Goal: Transaction & Acquisition: Purchase product/service

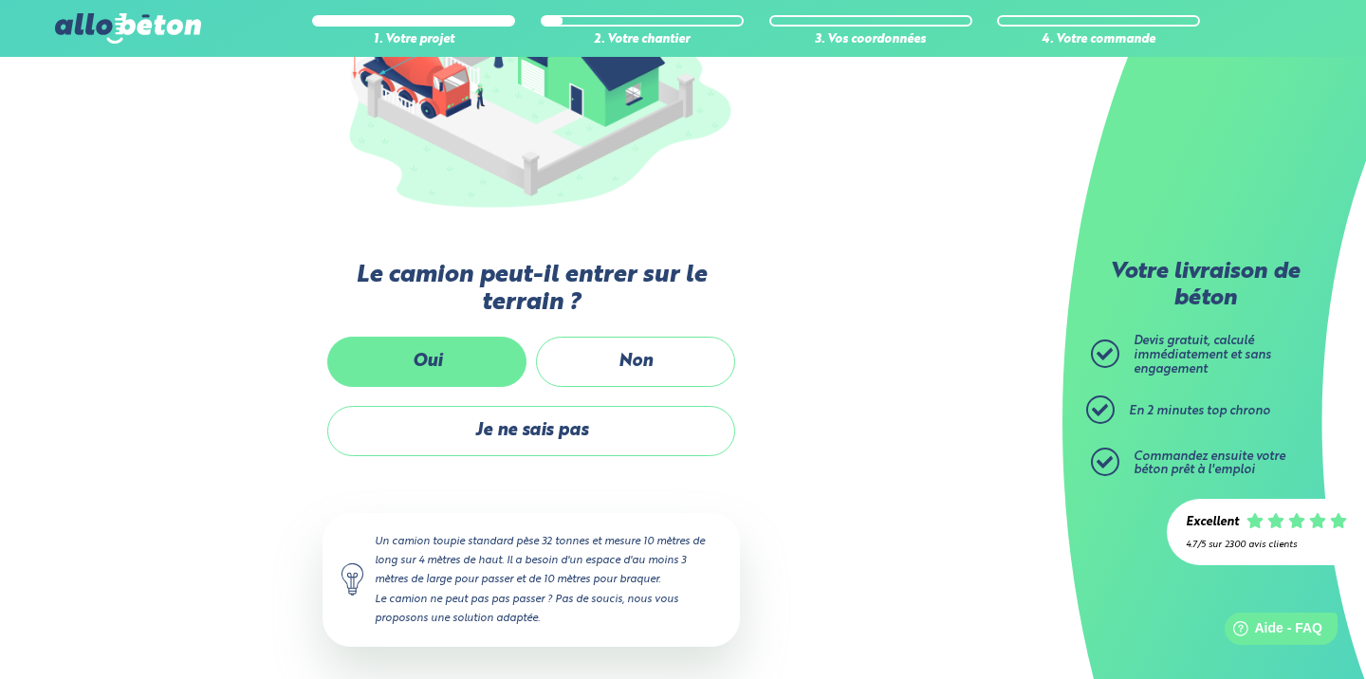
click at [426, 372] on label "Oui" at bounding box center [426, 362] width 199 height 50
click at [0, 0] on input "Oui" at bounding box center [0, 0] width 0 height 0
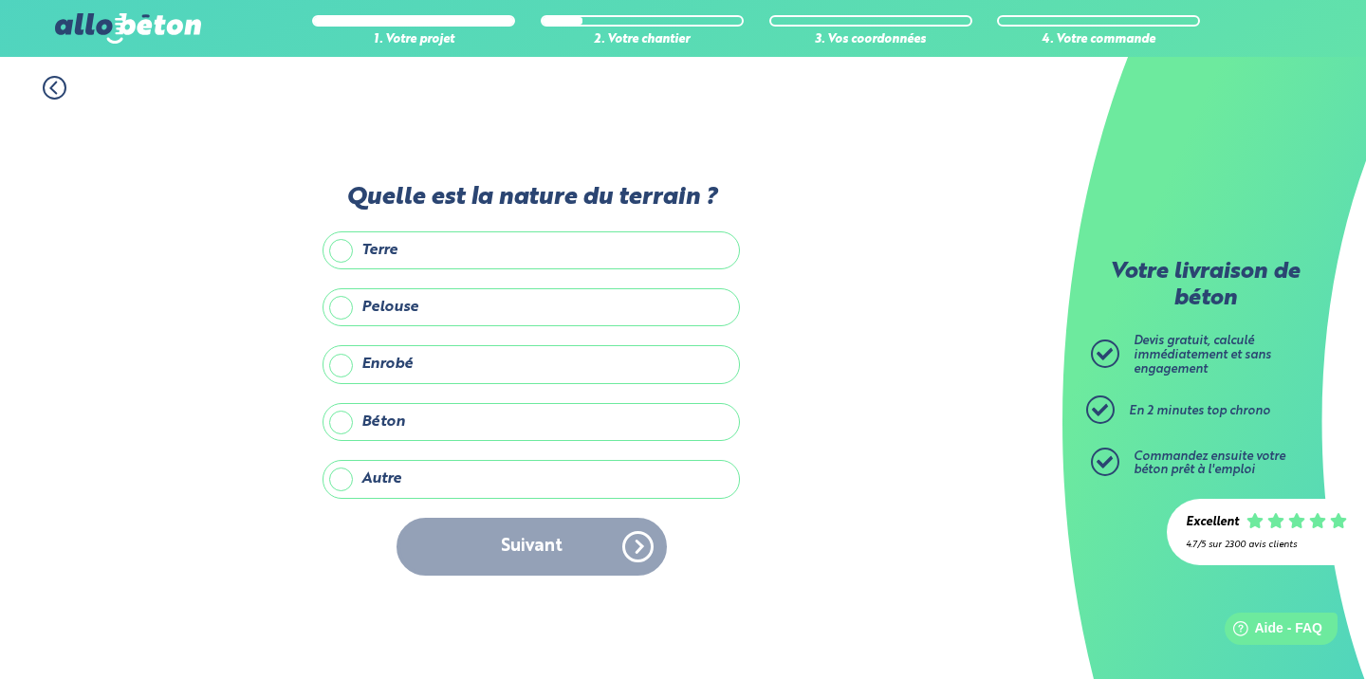
click at [454, 310] on label "Pelouse" at bounding box center [530, 307] width 417 height 38
click at [0, 0] on input "Pelouse" at bounding box center [0, 0] width 0 height 0
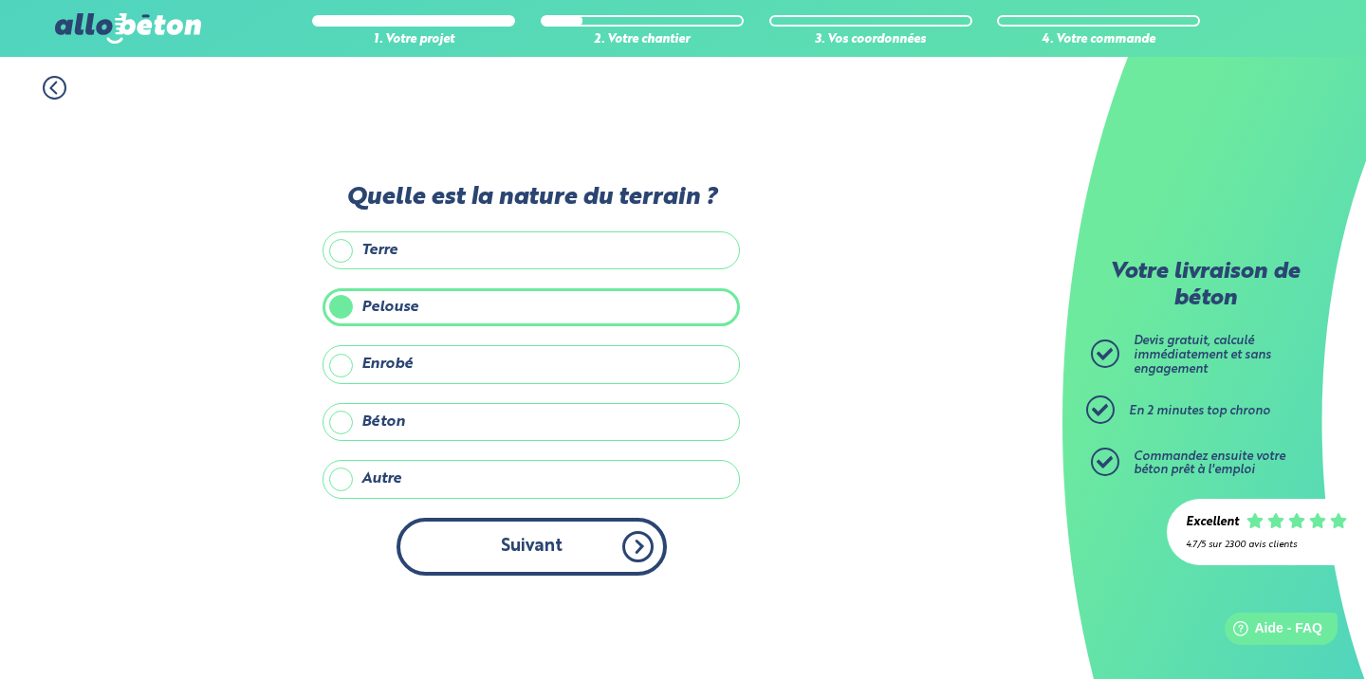
click at [607, 553] on button "Suivant" at bounding box center [531, 547] width 270 height 58
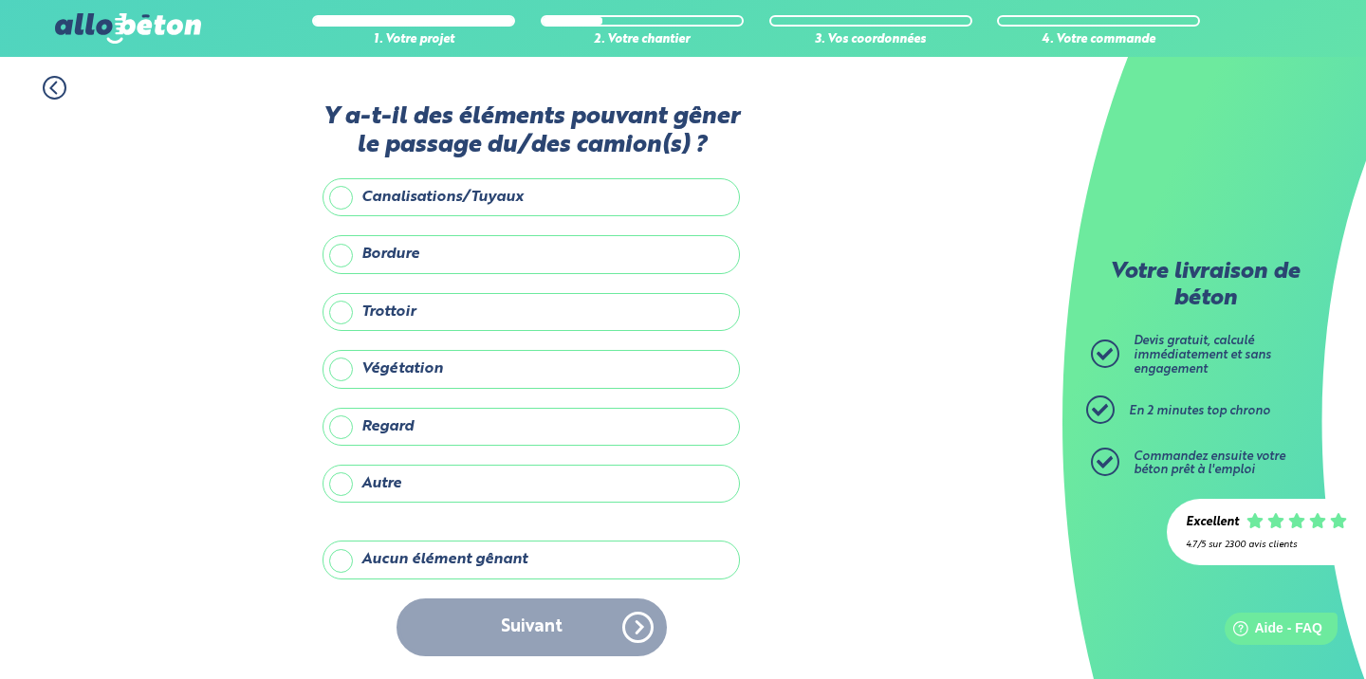
click at [476, 567] on label "Aucun élément gênant" at bounding box center [530, 560] width 417 height 38
click at [0, 0] on input "Aucun élément gênant" at bounding box center [0, 0] width 0 height 0
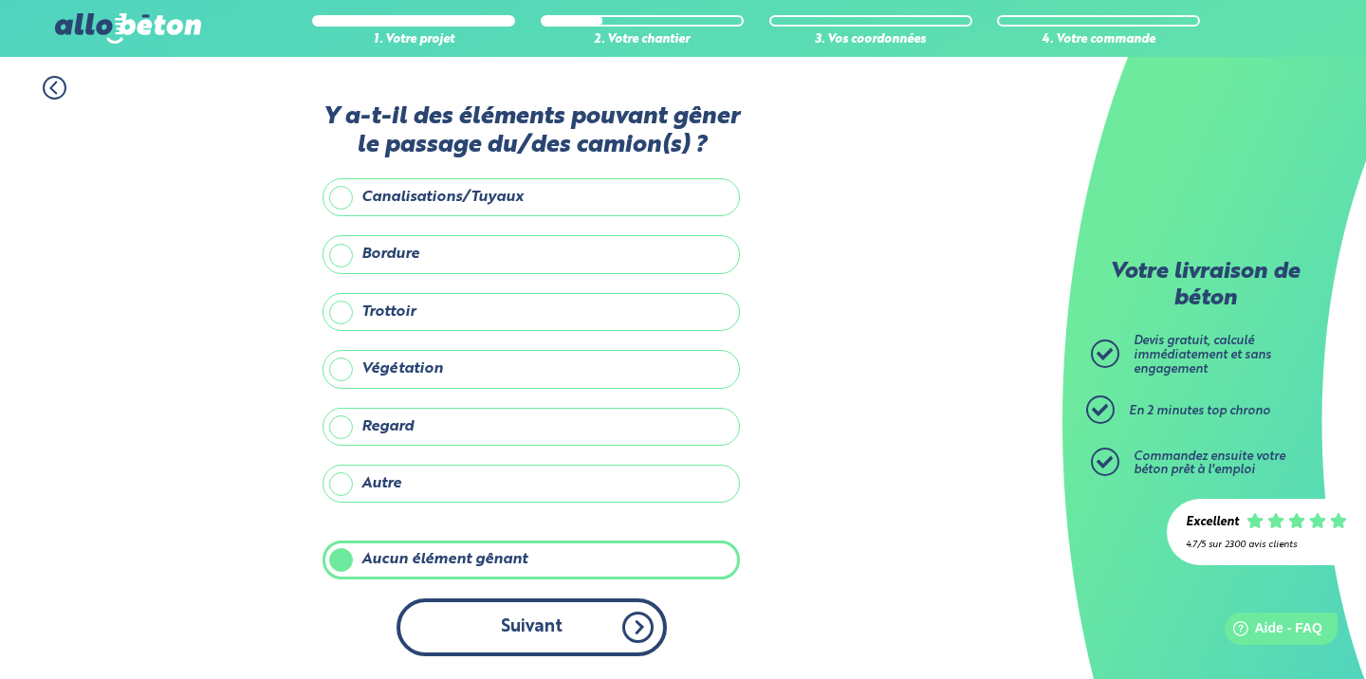
scroll to position [15, 0]
click at [580, 628] on button "Suivant" at bounding box center [531, 627] width 270 height 58
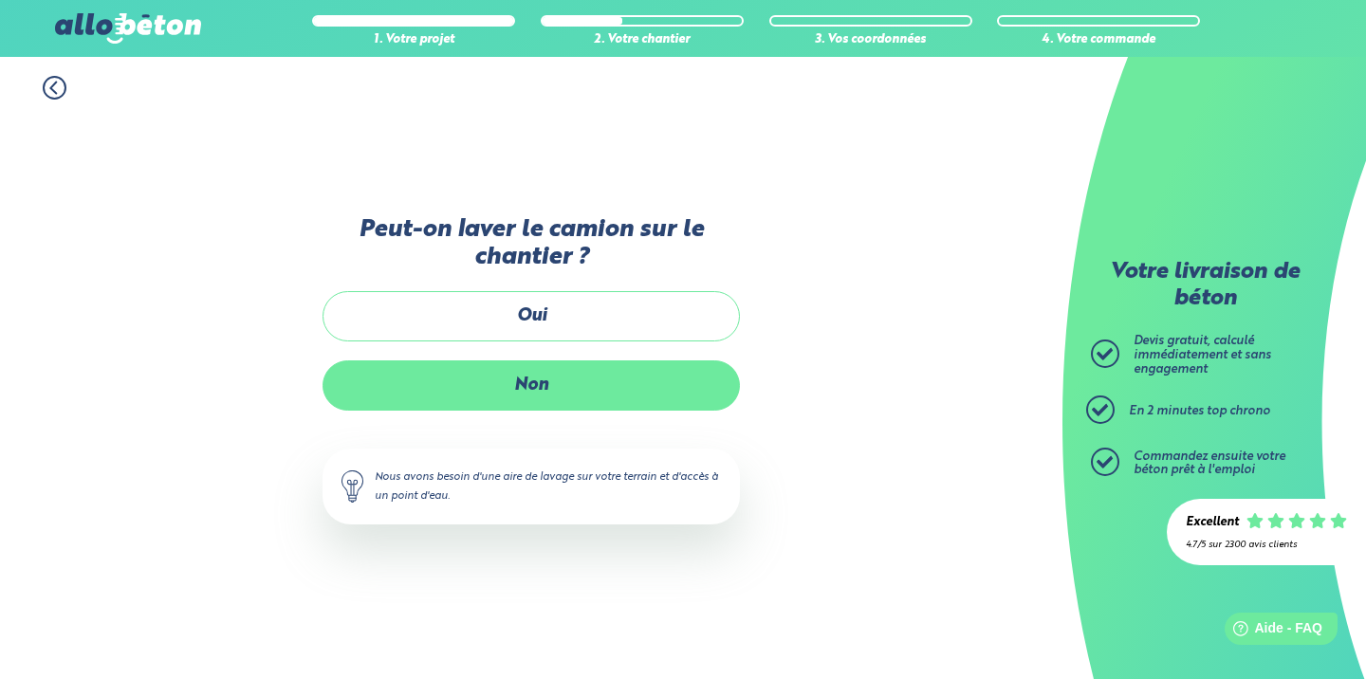
click at [512, 385] on label "Non" at bounding box center [530, 385] width 417 height 50
click at [0, 0] on input "Non" at bounding box center [0, 0] width 0 height 0
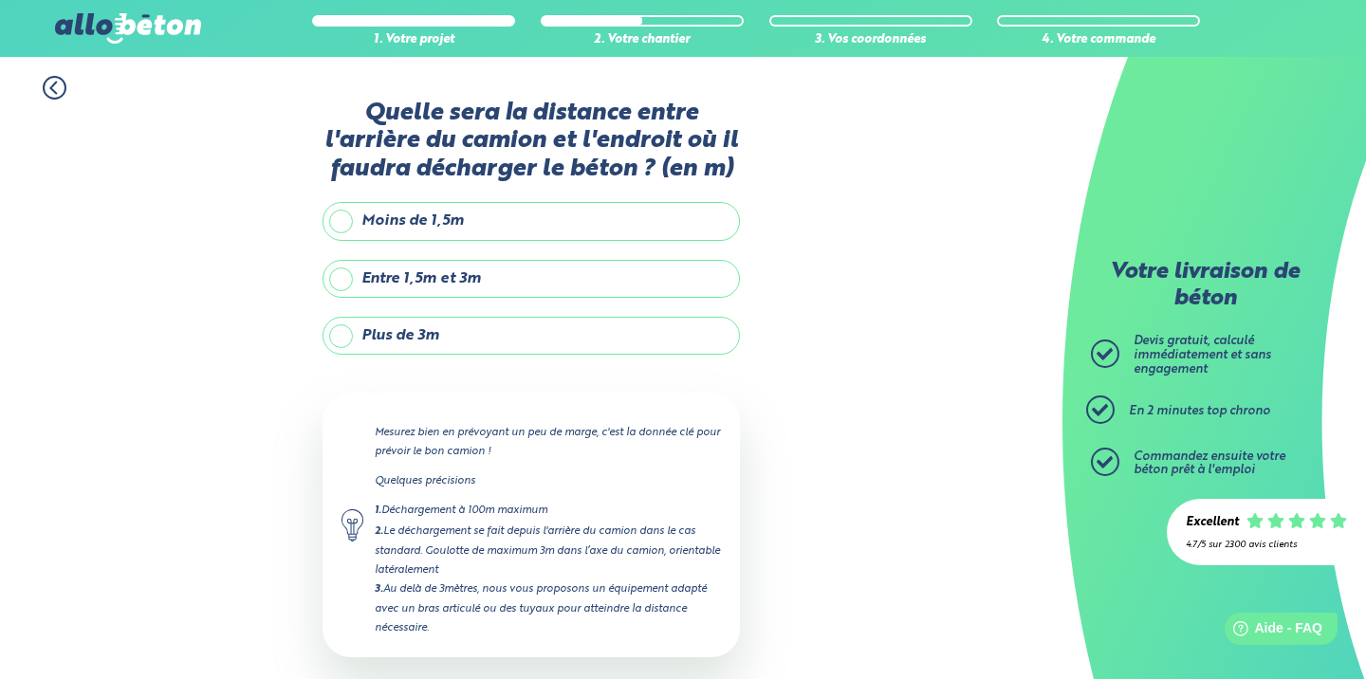
click at [496, 298] on label "Entre 1,5m et 3m" at bounding box center [530, 279] width 417 height 38
click at [0, 0] on input "Entre 1,5m et 3m" at bounding box center [0, 0] width 0 height 0
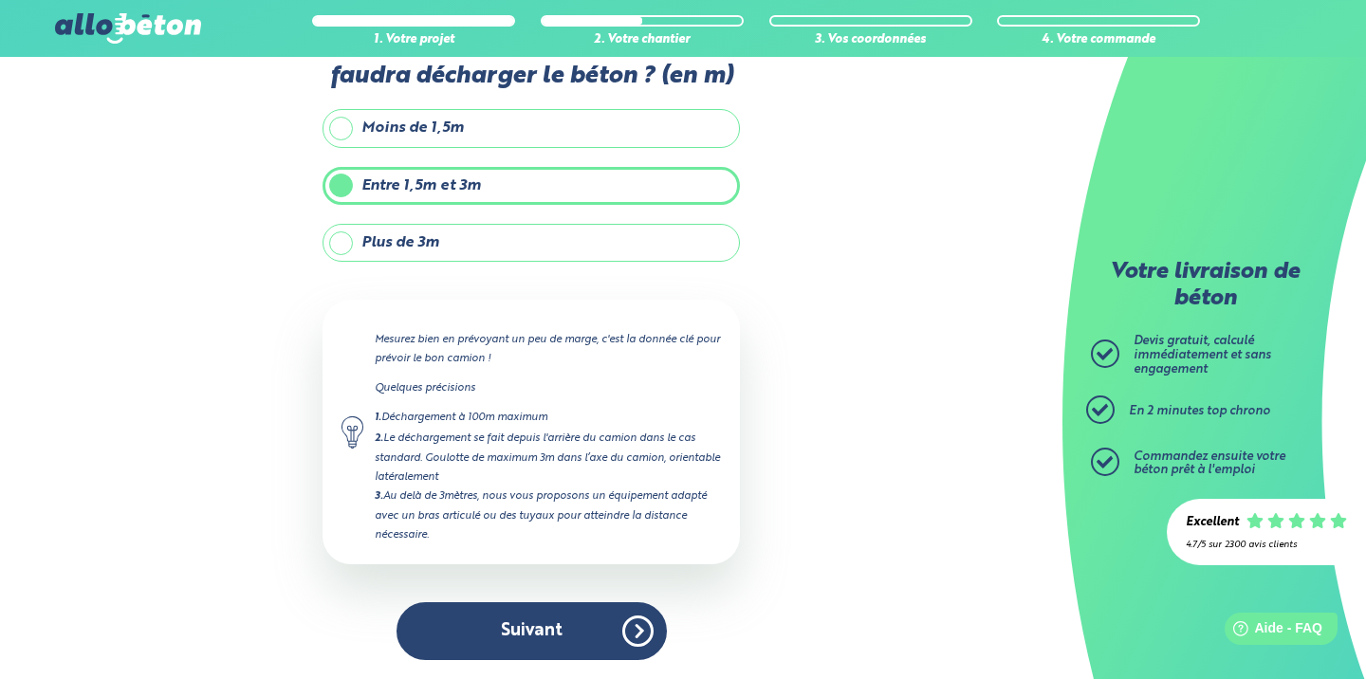
scroll to position [113, 0]
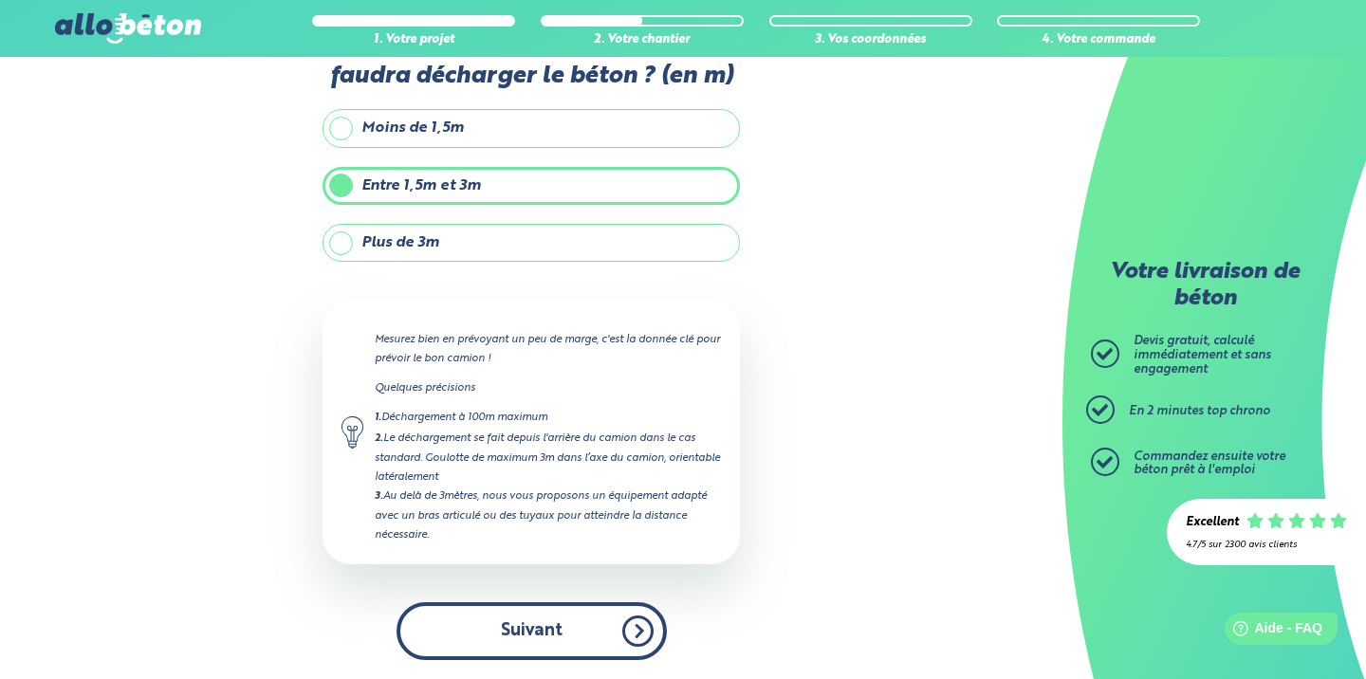
click at [627, 617] on button "Suivant" at bounding box center [531, 631] width 270 height 58
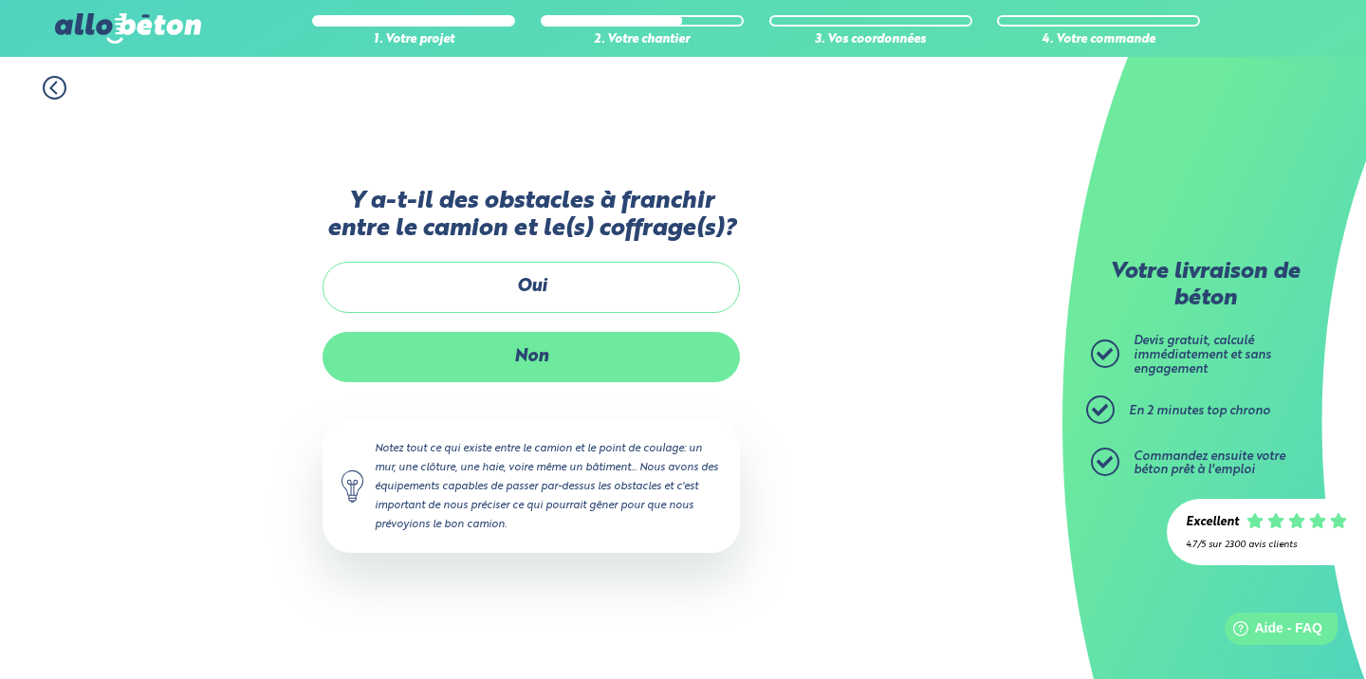
click at [503, 367] on label "Non" at bounding box center [530, 357] width 417 height 50
click at [0, 0] on input "Non" at bounding box center [0, 0] width 0 height 0
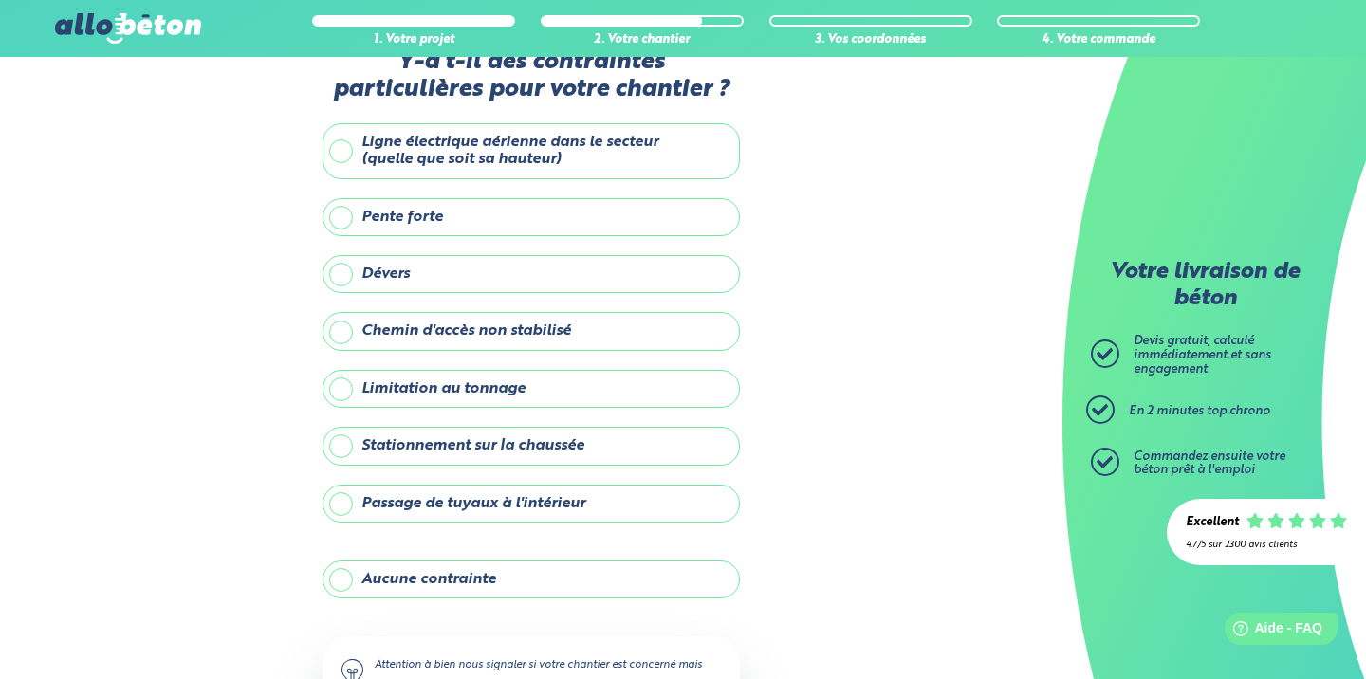
scroll to position [76, 0]
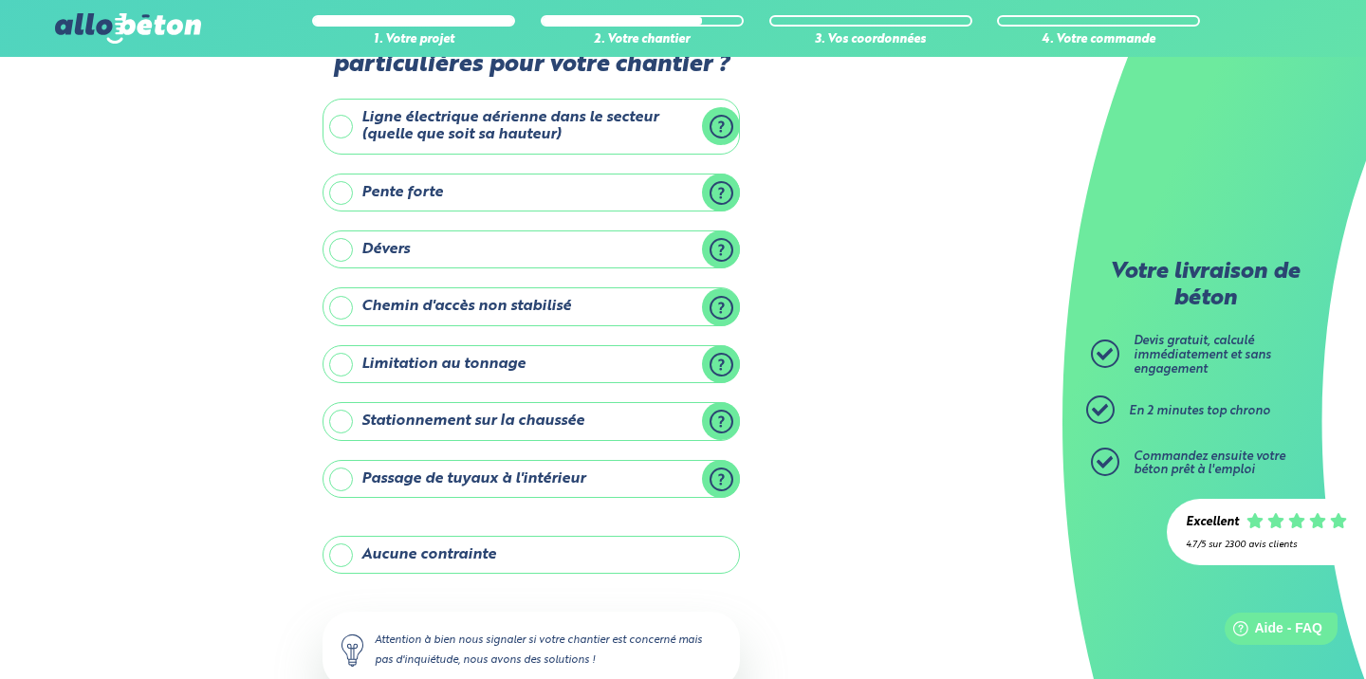
click at [440, 556] on label "Aucune contrainte" at bounding box center [530, 555] width 417 height 38
click at [0, 0] on input "Aucune contrainte" at bounding box center [0, 0] width 0 height 0
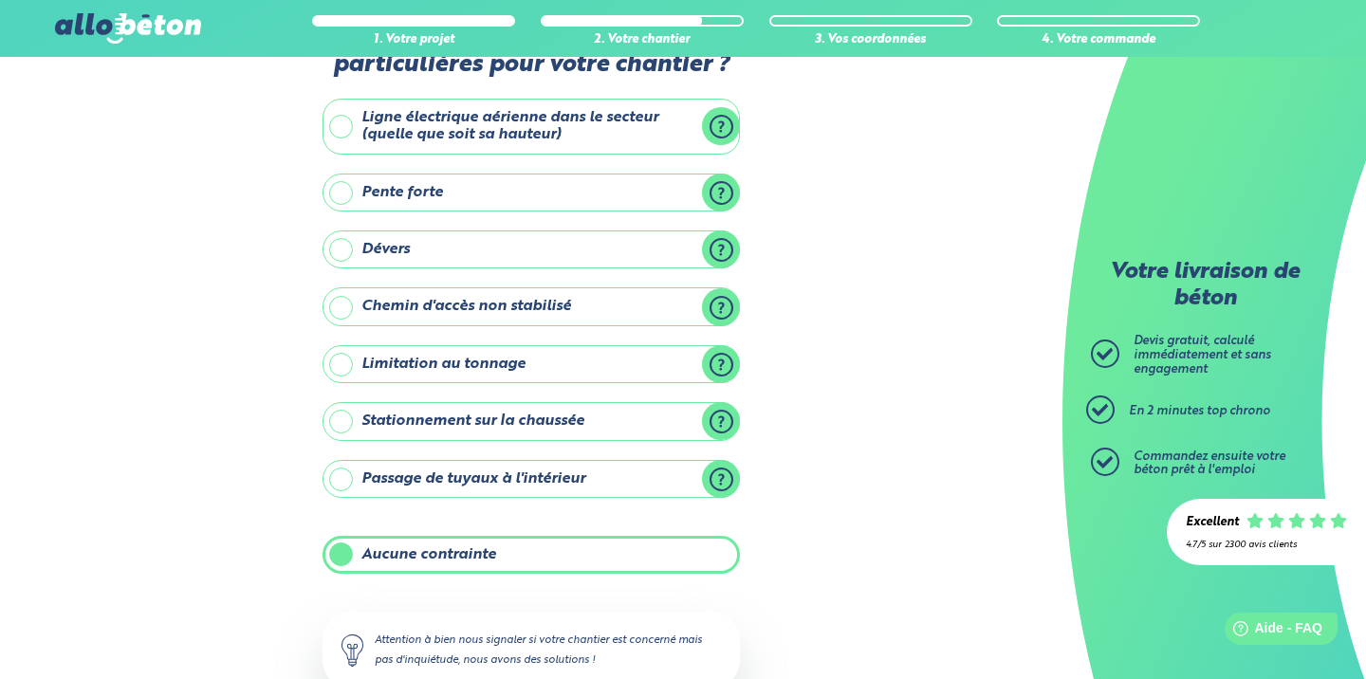
scroll to position [196, 1]
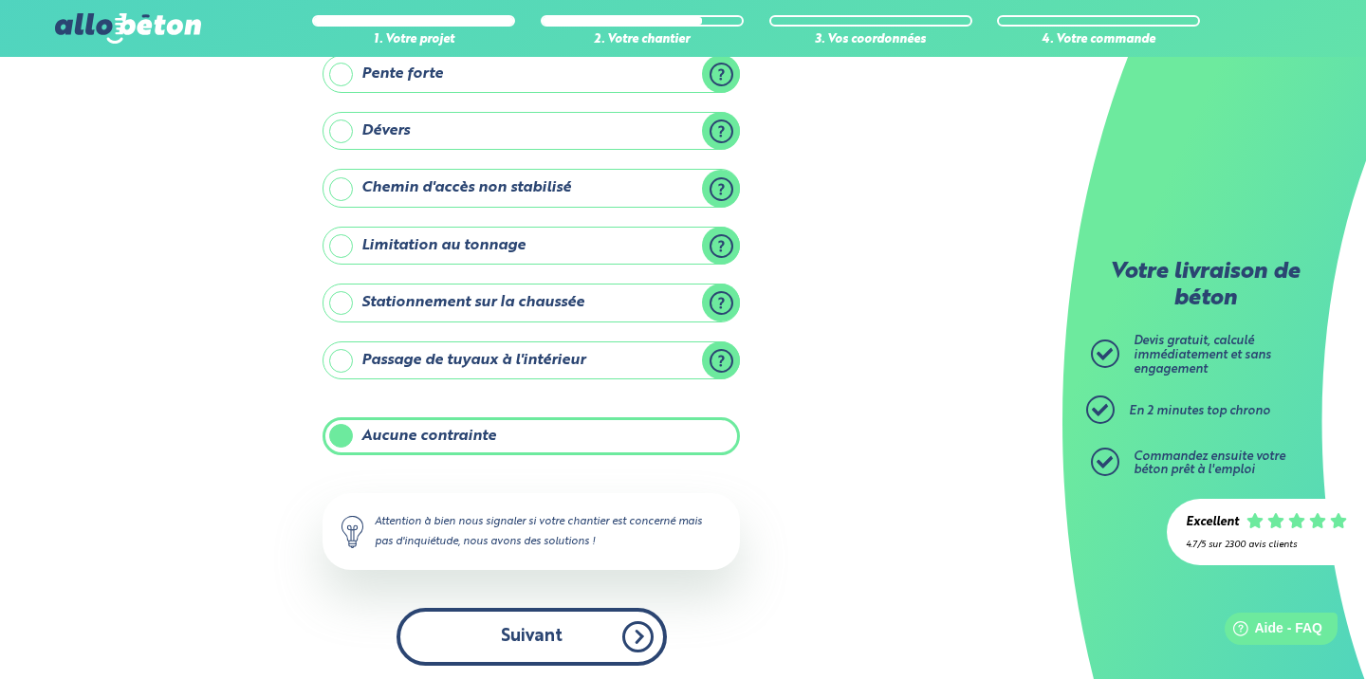
click at [523, 616] on button "Suivant" at bounding box center [531, 637] width 270 height 58
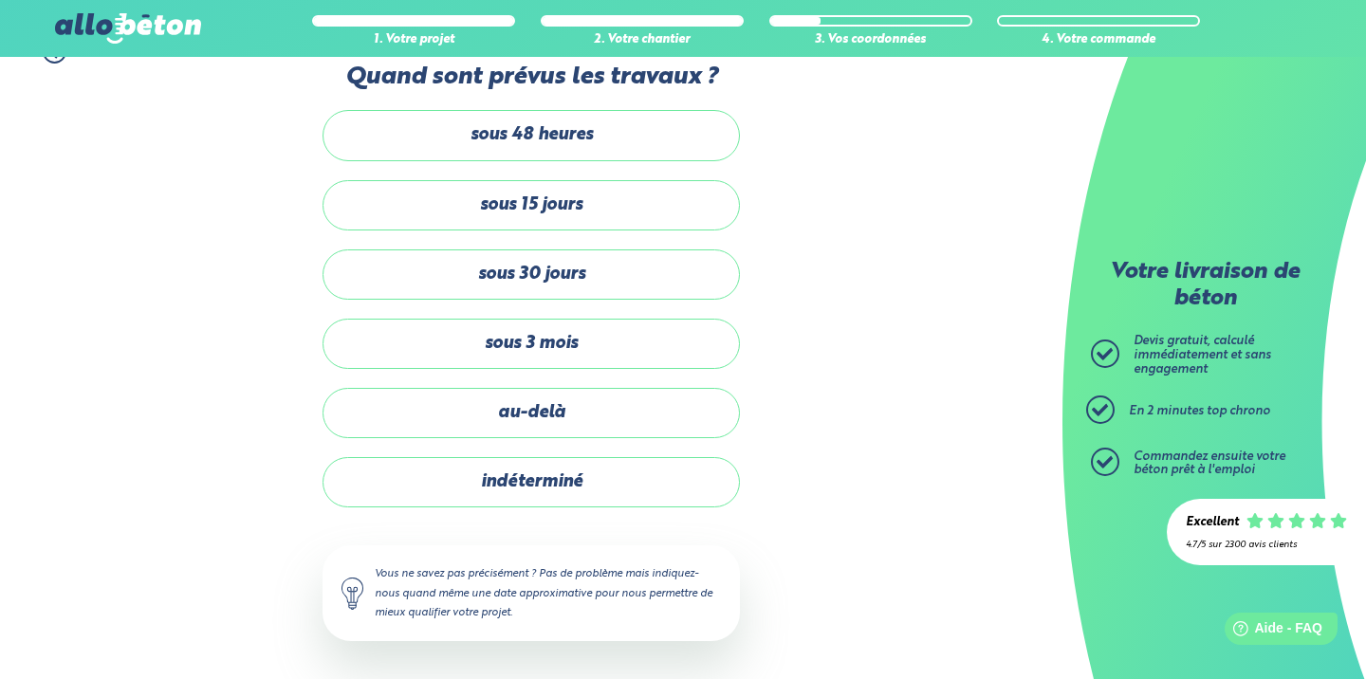
scroll to position [28, 0]
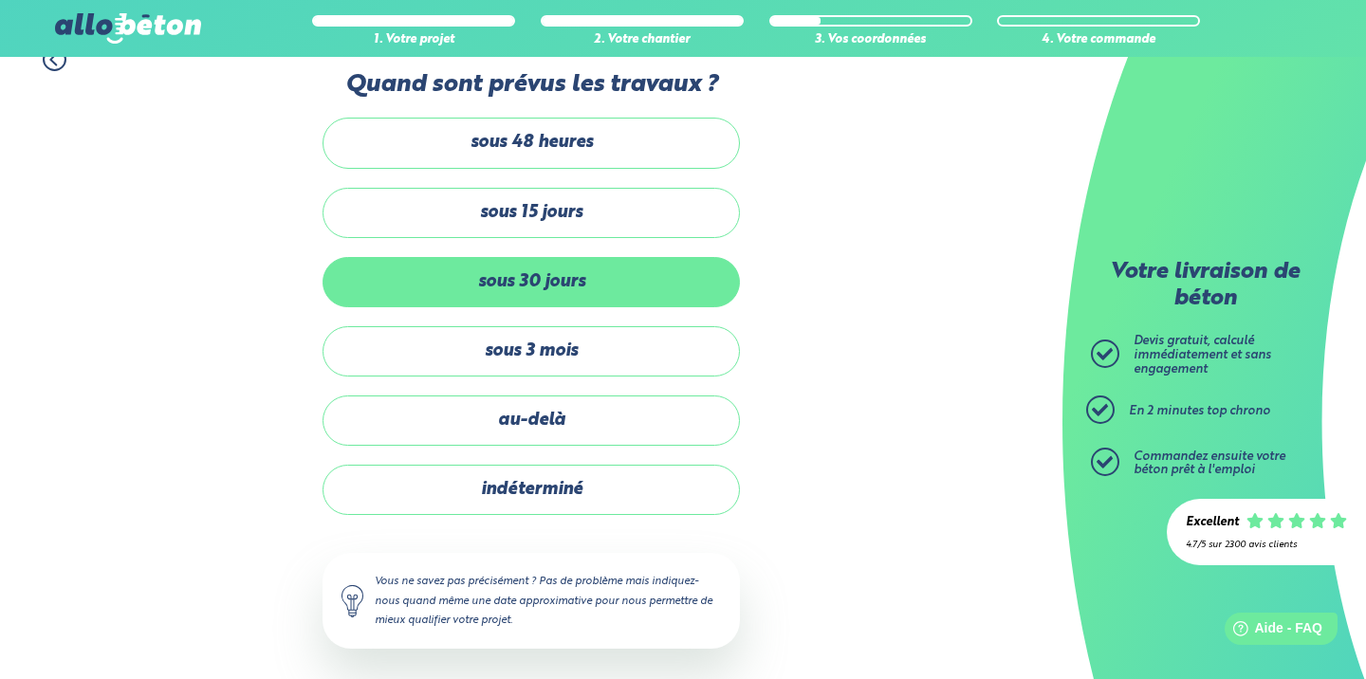
click at [436, 283] on label "sous 30 jours" at bounding box center [530, 282] width 417 height 50
click at [0, 0] on input "sous 30 jours" at bounding box center [0, 0] width 0 height 0
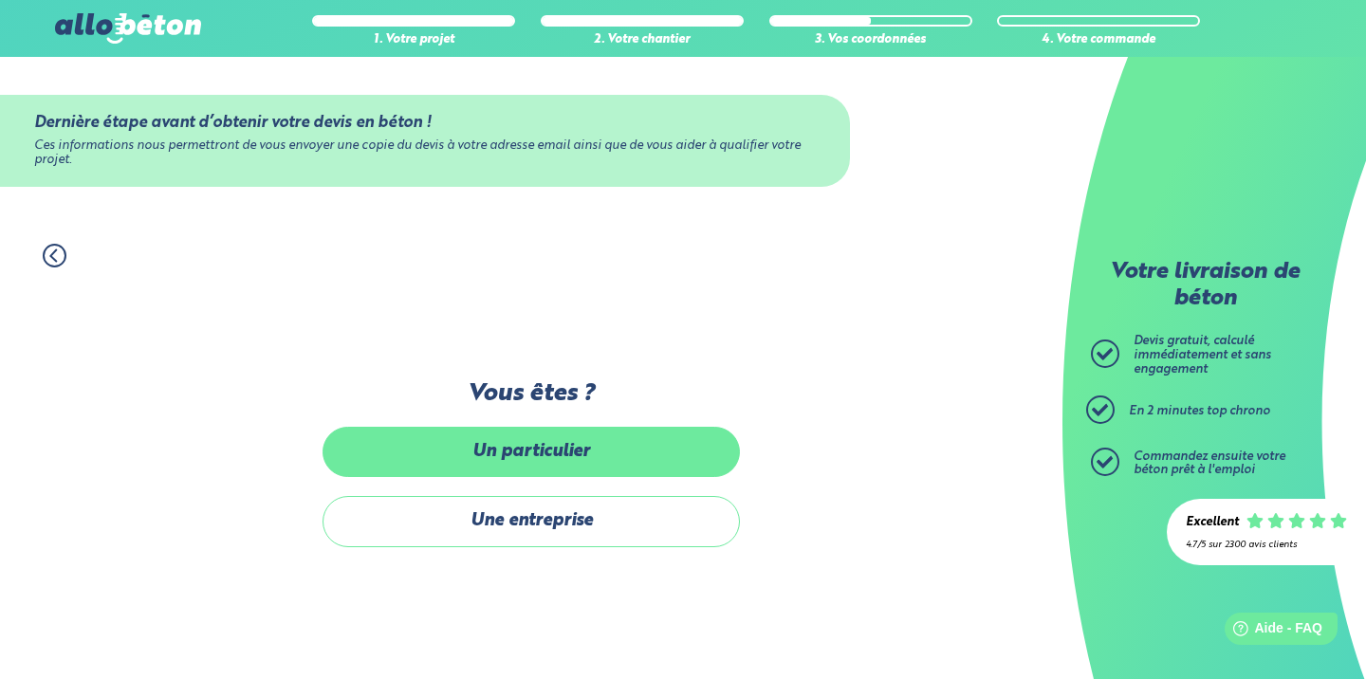
click at [503, 439] on label "Un particulier" at bounding box center [530, 452] width 417 height 50
click at [0, 0] on input "Un particulier" at bounding box center [0, 0] width 0 height 0
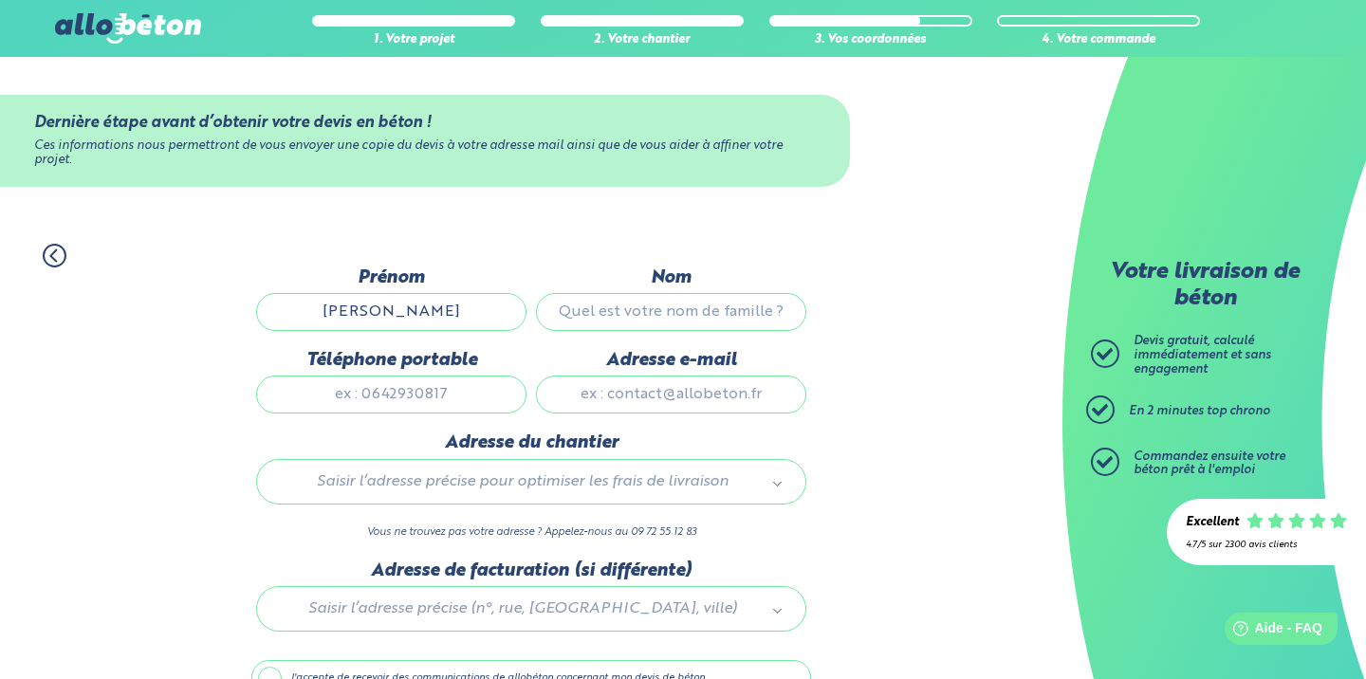
type input "Pierre"
type input "TOILLIER"
type input "0686134204"
type input "pierre.toillier@gmail.com"
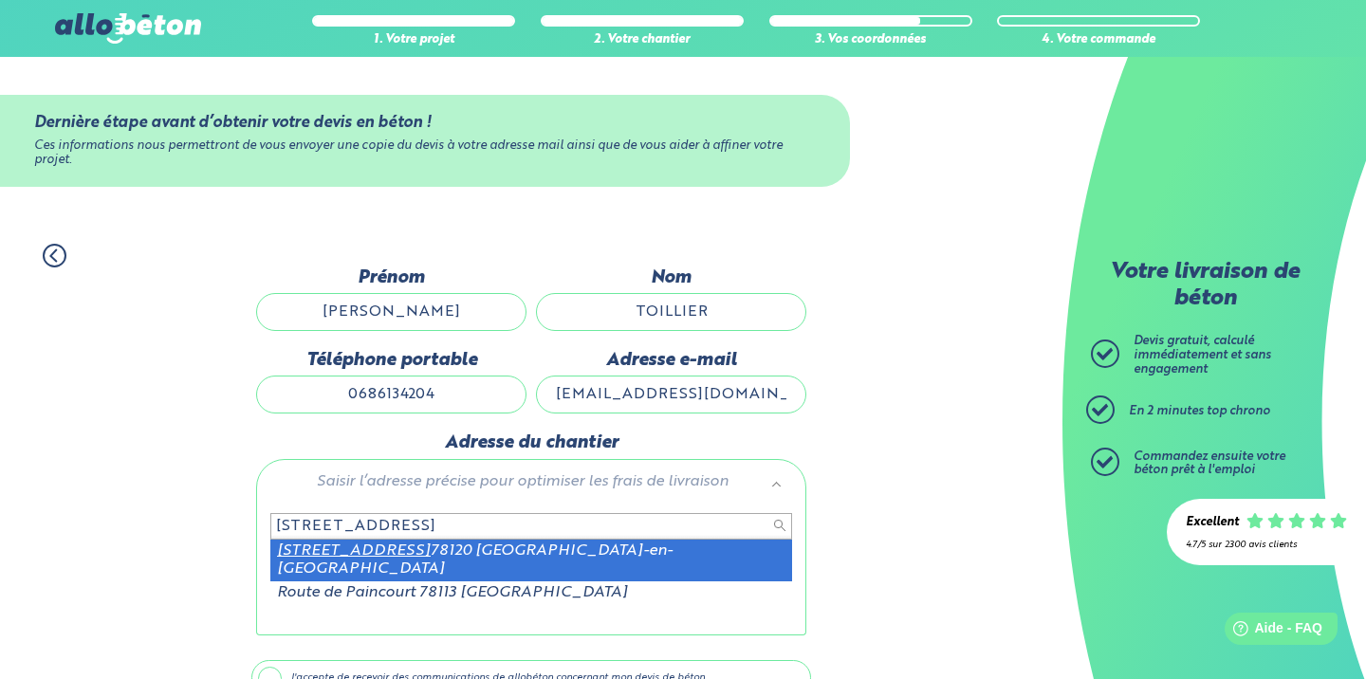
type input "3 route de paincourt"
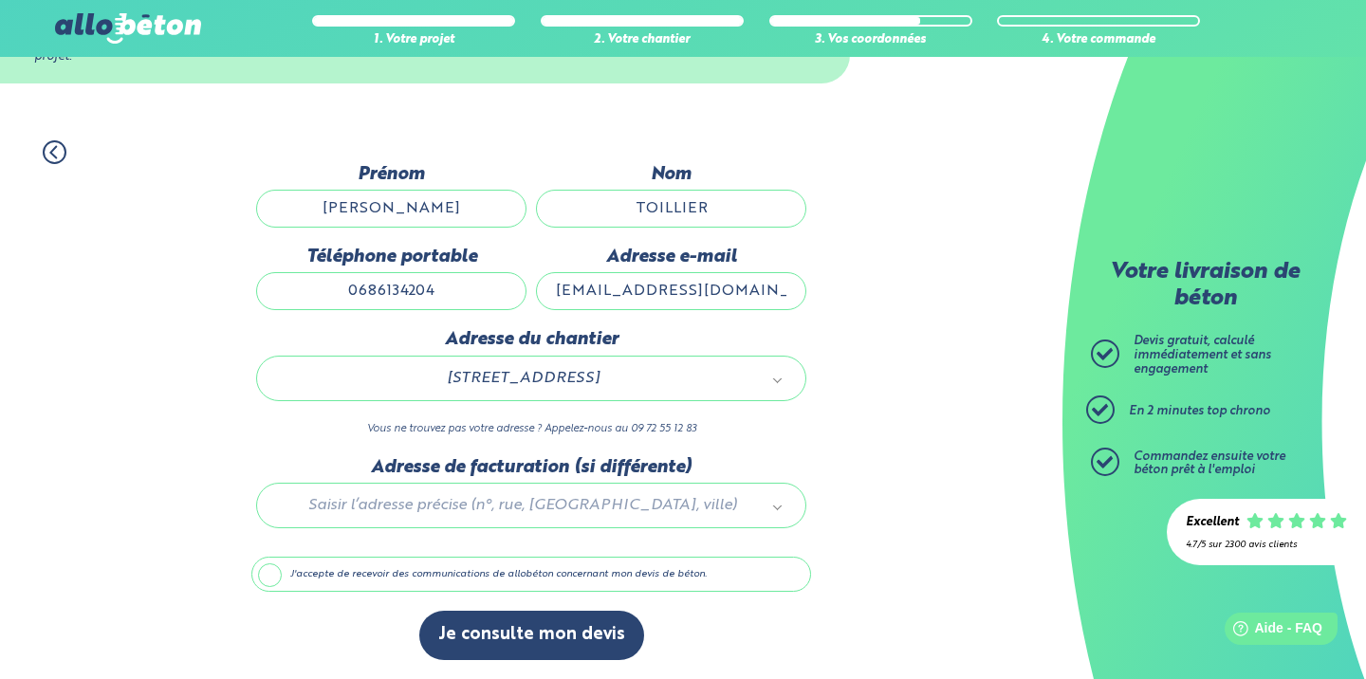
scroll to position [104, 0]
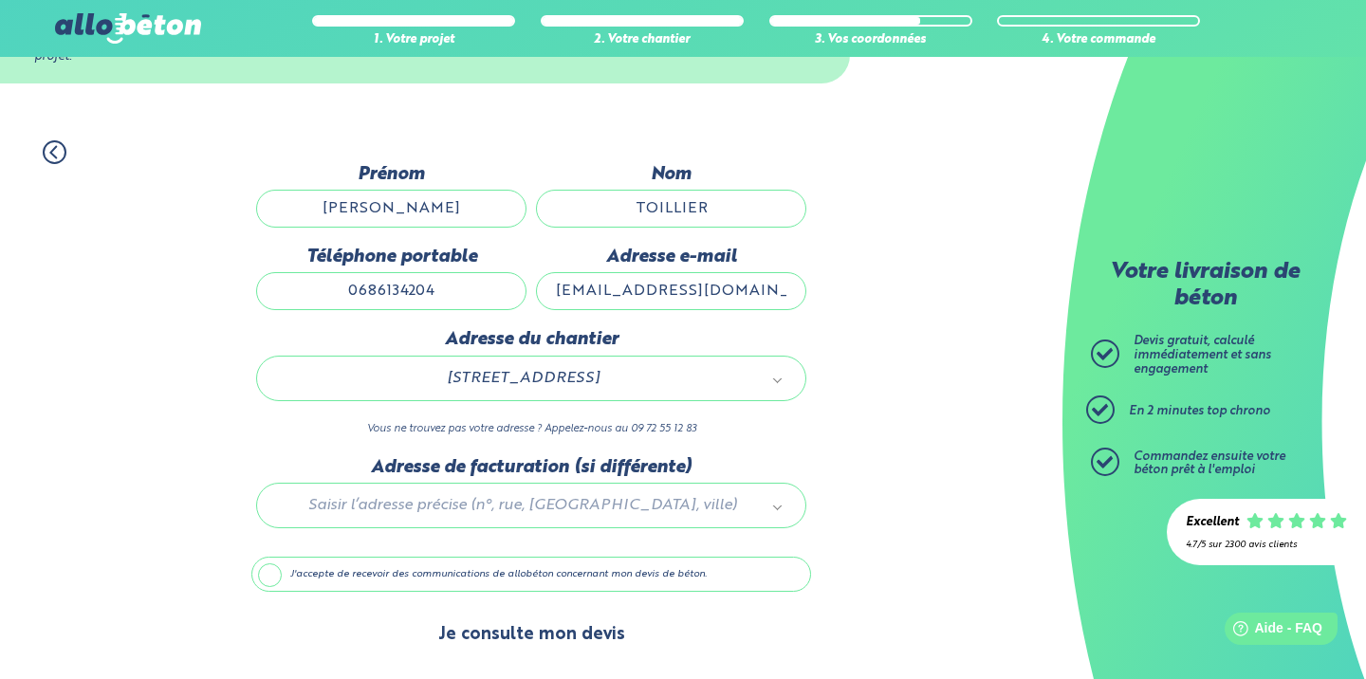
click at [537, 634] on button "Je consulte mon devis" at bounding box center [531, 635] width 225 height 48
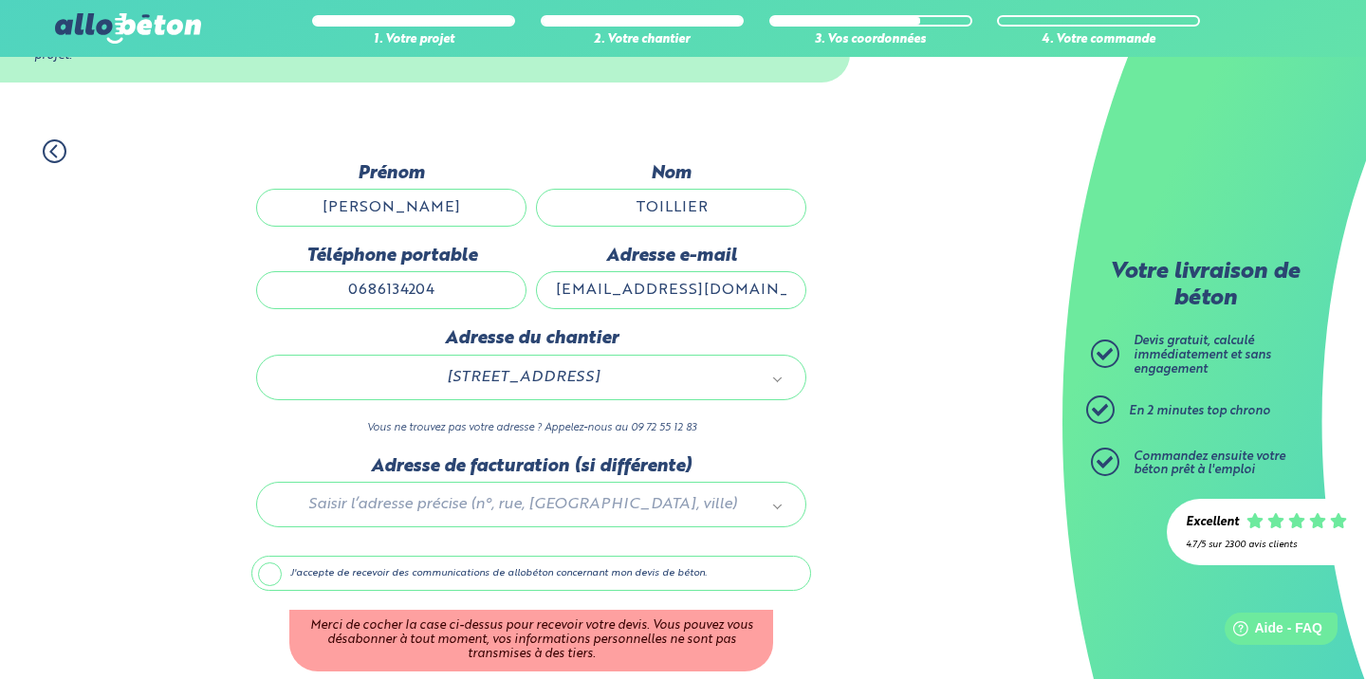
click at [502, 583] on label "J'accepte de recevoir des communications de allobéton concernant mon devis de b…" at bounding box center [531, 574] width 560 height 36
click at [0, 0] on input "J'accepte de recevoir des communications de allobéton concernant mon devis de b…" at bounding box center [0, 0] width 0 height 0
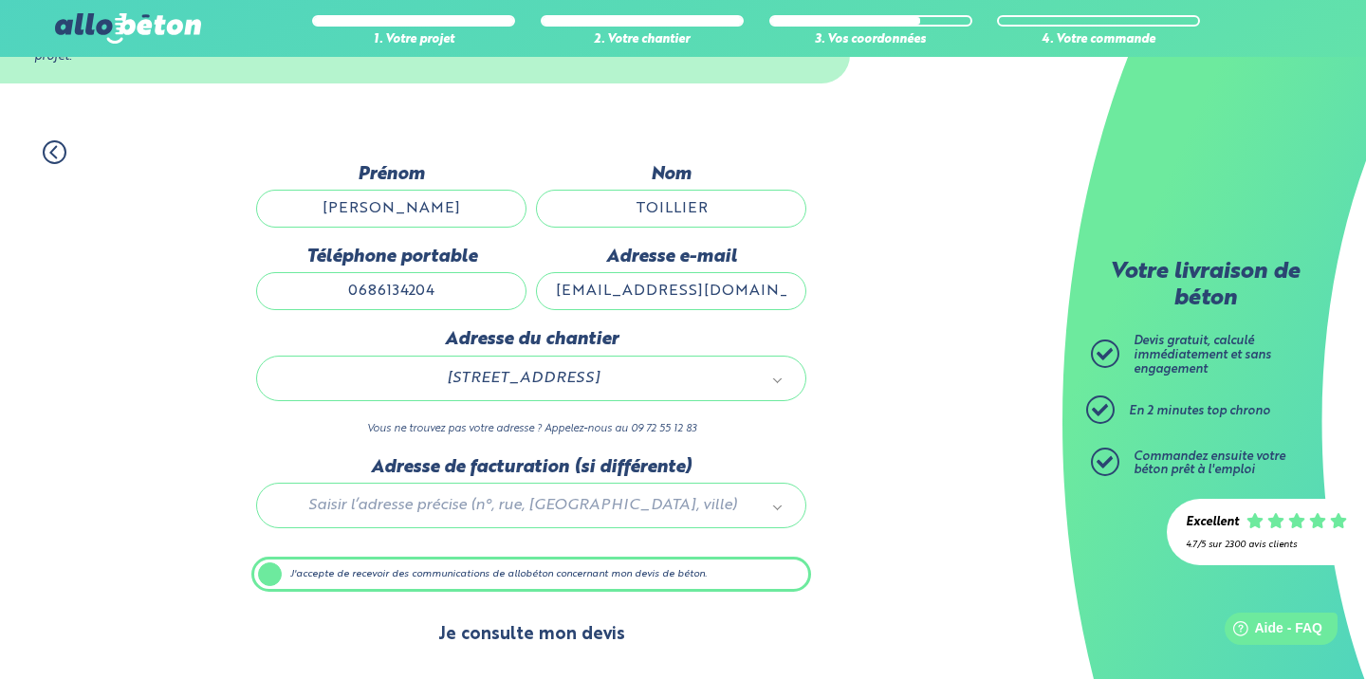
click at [529, 634] on button "Je consulte mon devis" at bounding box center [531, 635] width 225 height 48
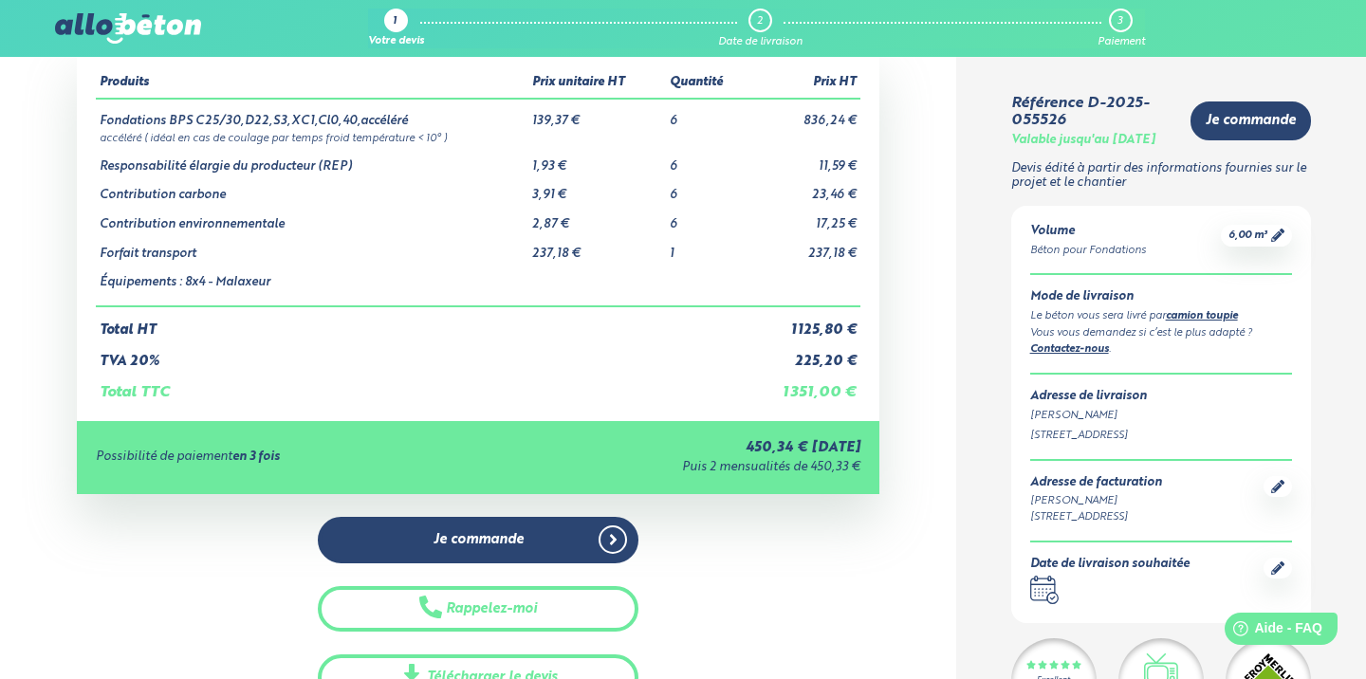
scroll to position [105, 0]
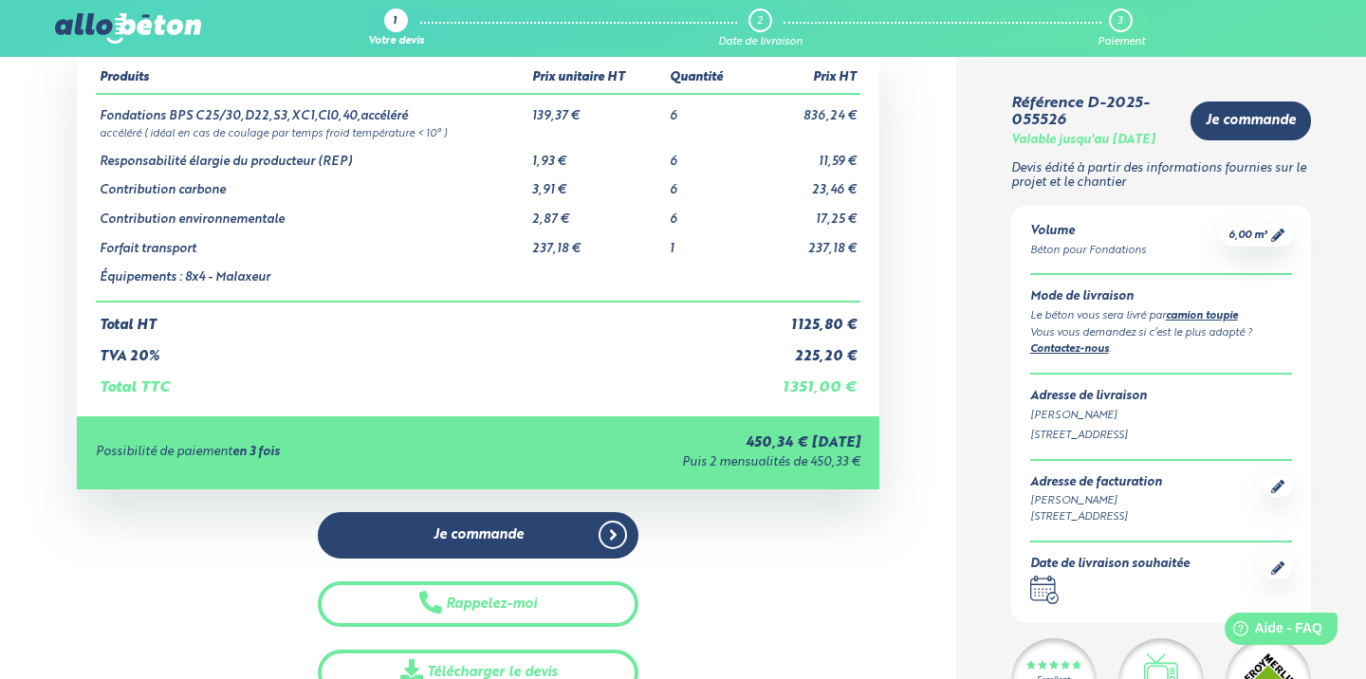
click at [1042, 604] on icon ".calendar-icon { fill: none; stroke: #2b4572; stroke-linecap: round; stroke-lin…" at bounding box center [1044, 590] width 28 height 28
click at [1116, 572] on div "Date de livraison souhaitée" at bounding box center [1109, 565] width 159 height 14
click at [1278, 575] on icon at bounding box center [1277, 567] width 13 height 13
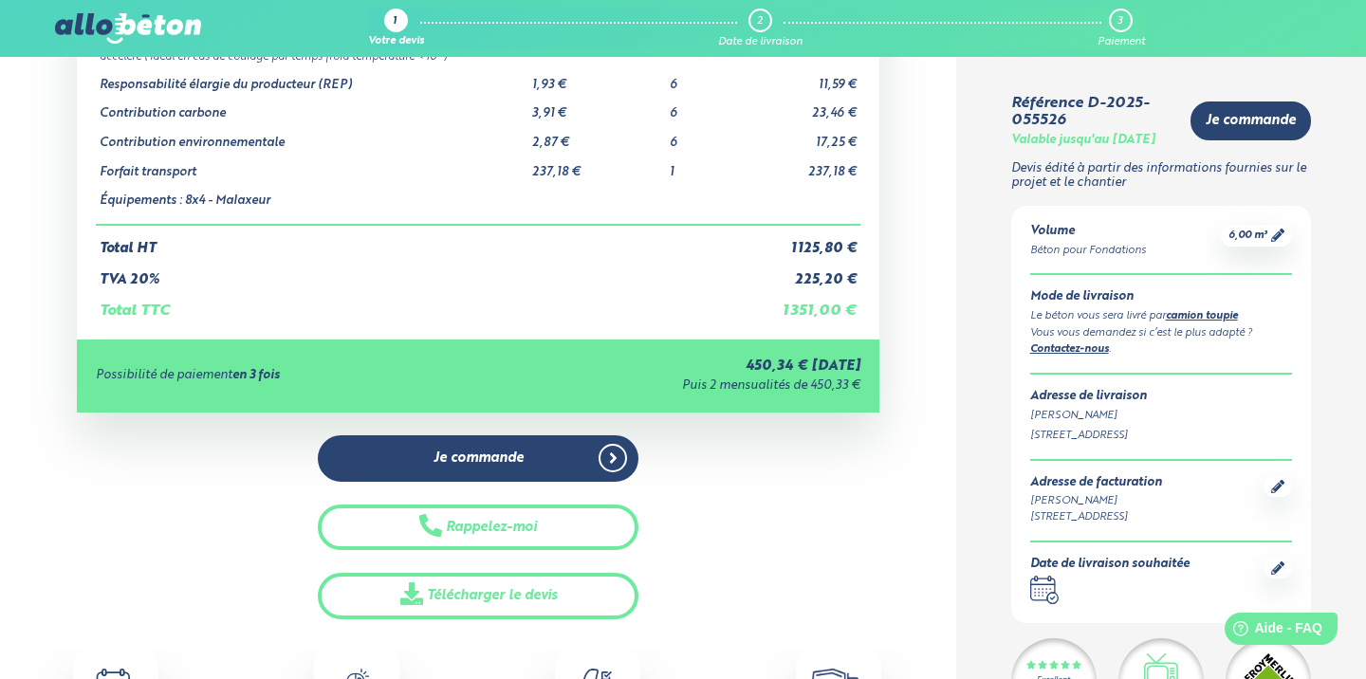
scroll to position [204, 0]
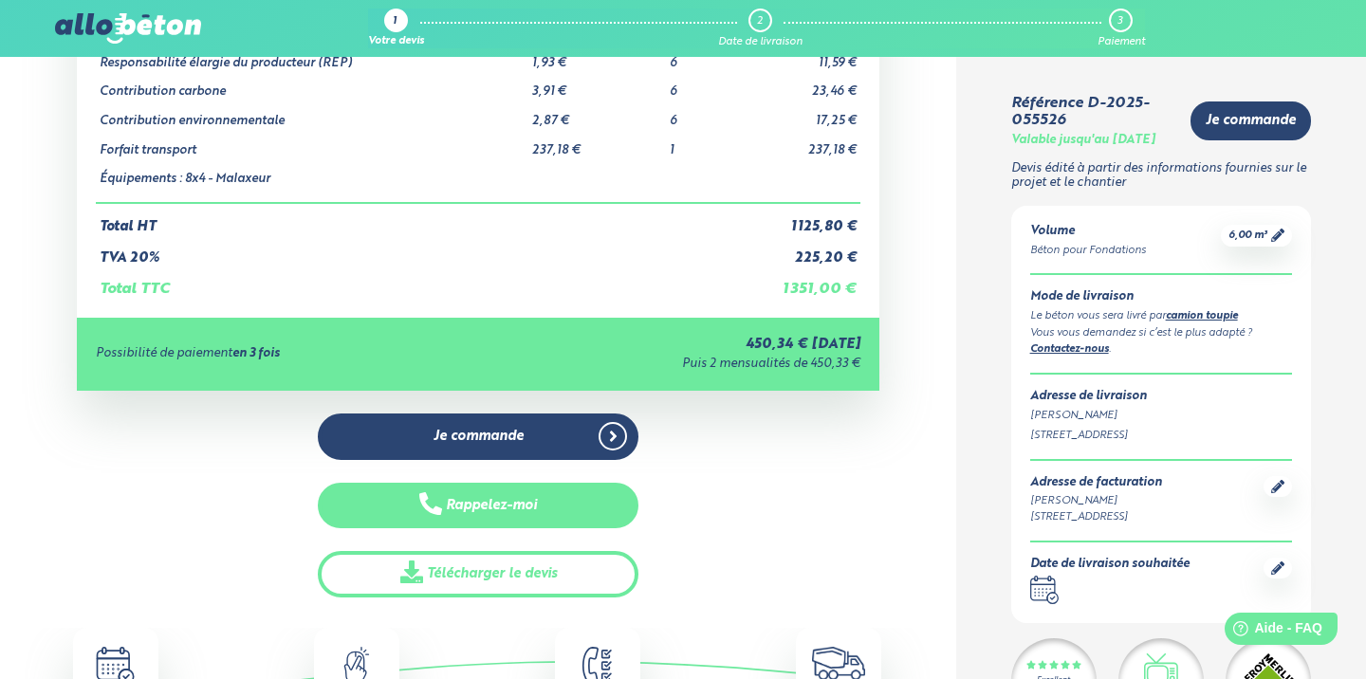
click at [532, 508] on button "Rappelez-moi" at bounding box center [479, 506] width 322 height 46
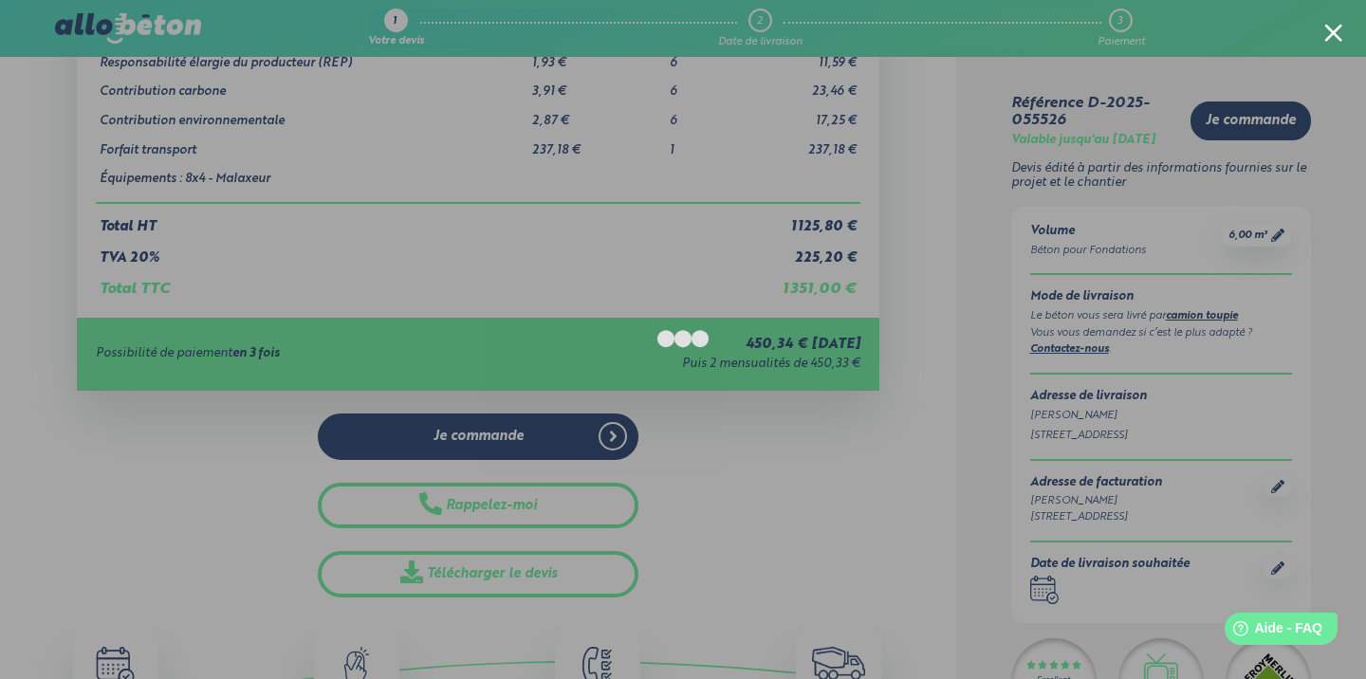
click at [1328, 34] on div at bounding box center [1333, 33] width 18 height 18
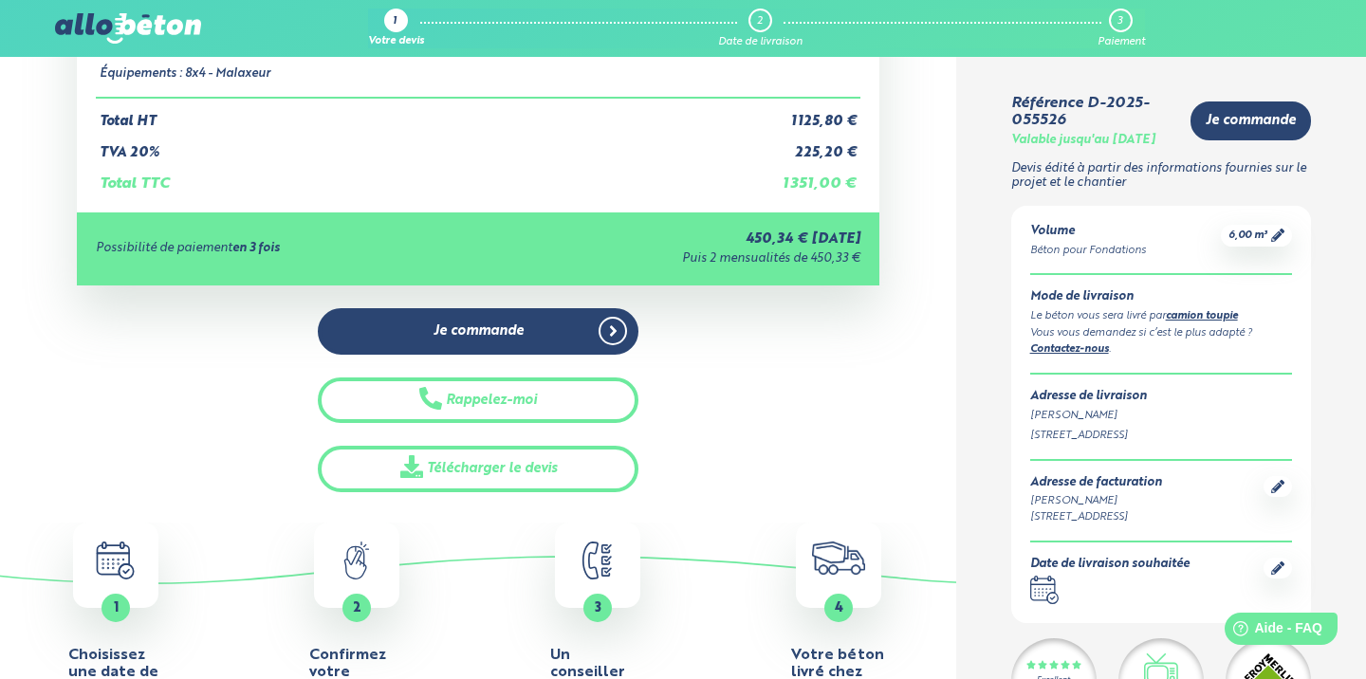
scroll to position [348, 0]
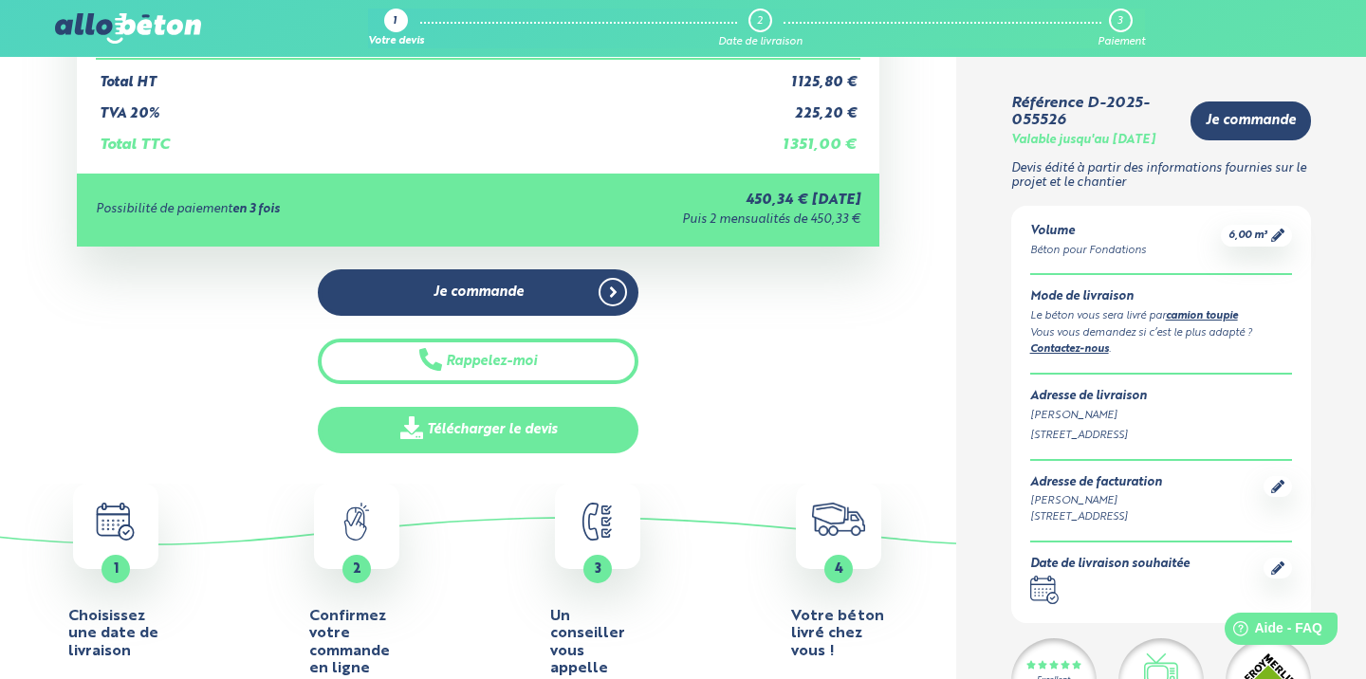
click at [538, 424] on link "Télécharger le devis" at bounding box center [479, 430] width 322 height 46
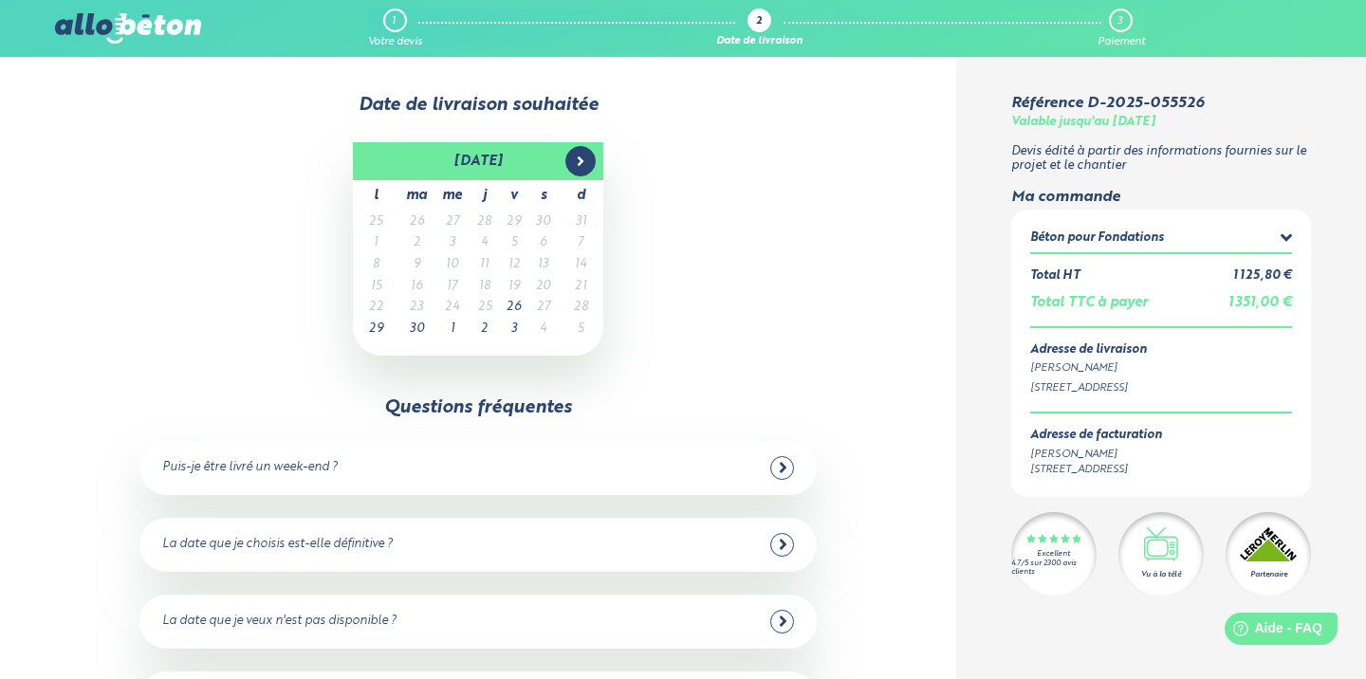
click at [583, 156] on icon at bounding box center [580, 161] width 15 height 15
click at [379, 276] on td "20" at bounding box center [377, 287] width 46 height 22
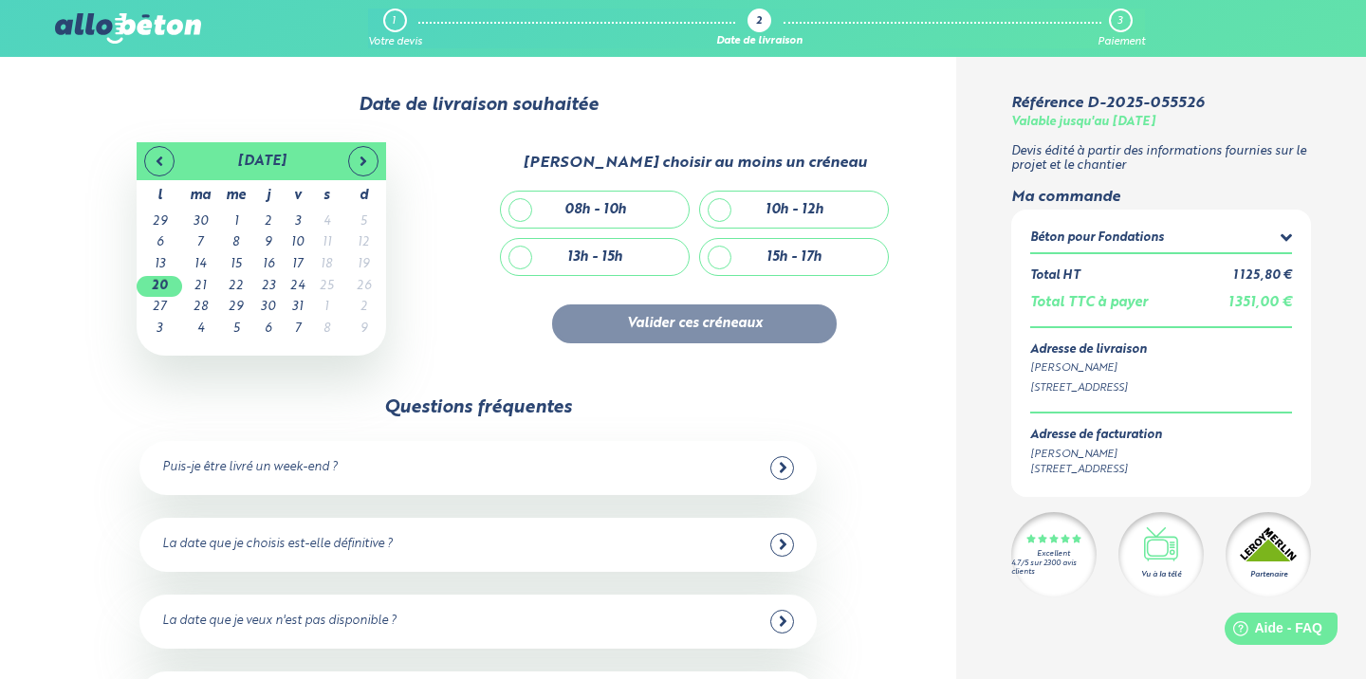
click at [715, 197] on div "10h - 12h" at bounding box center [794, 210] width 188 height 36
checkbox input "true"
click at [689, 304] on button "Valider ces créneaux" at bounding box center [694, 323] width 285 height 39
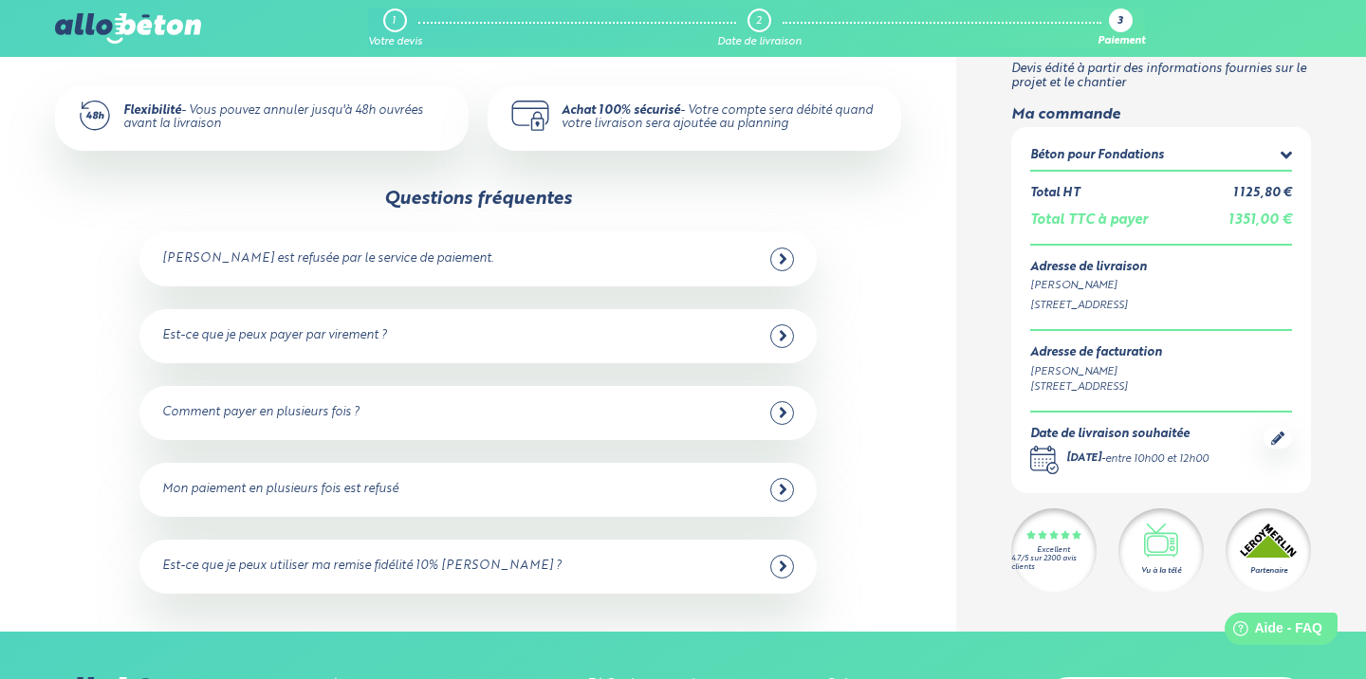
scroll to position [427, 0]
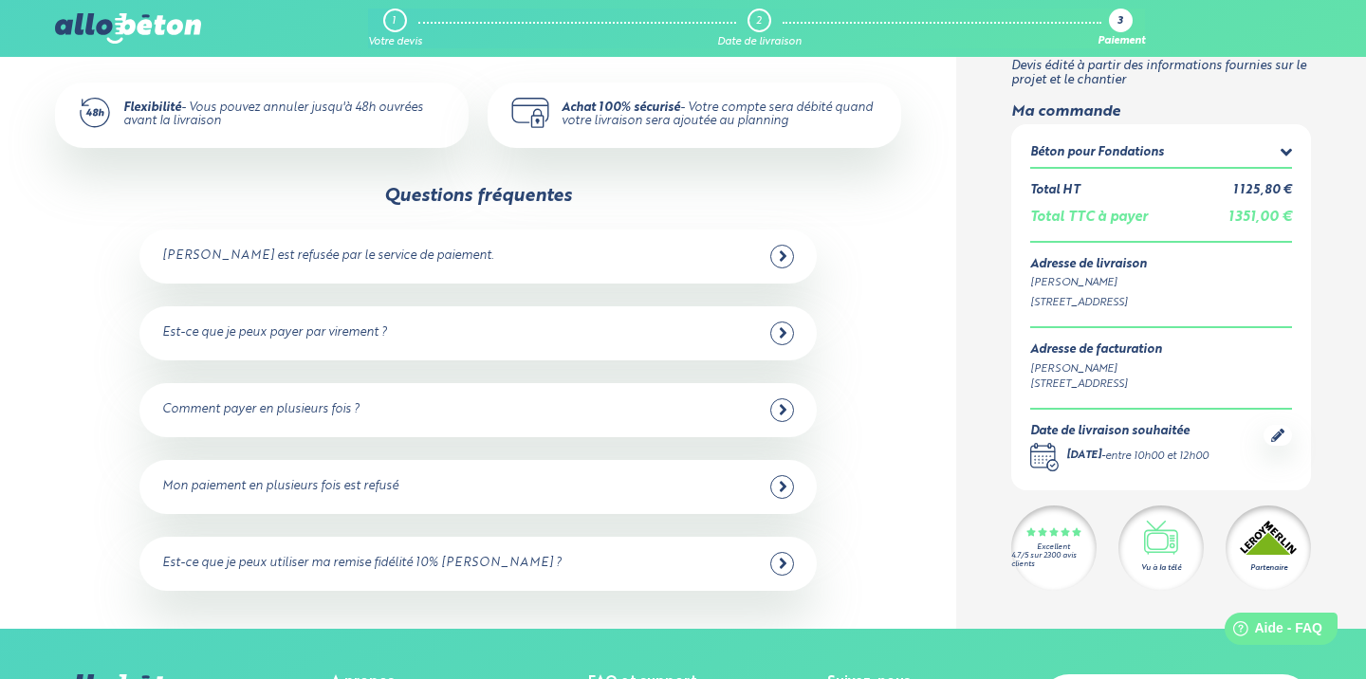
click at [783, 563] on icon at bounding box center [783, 563] width 9 height 17
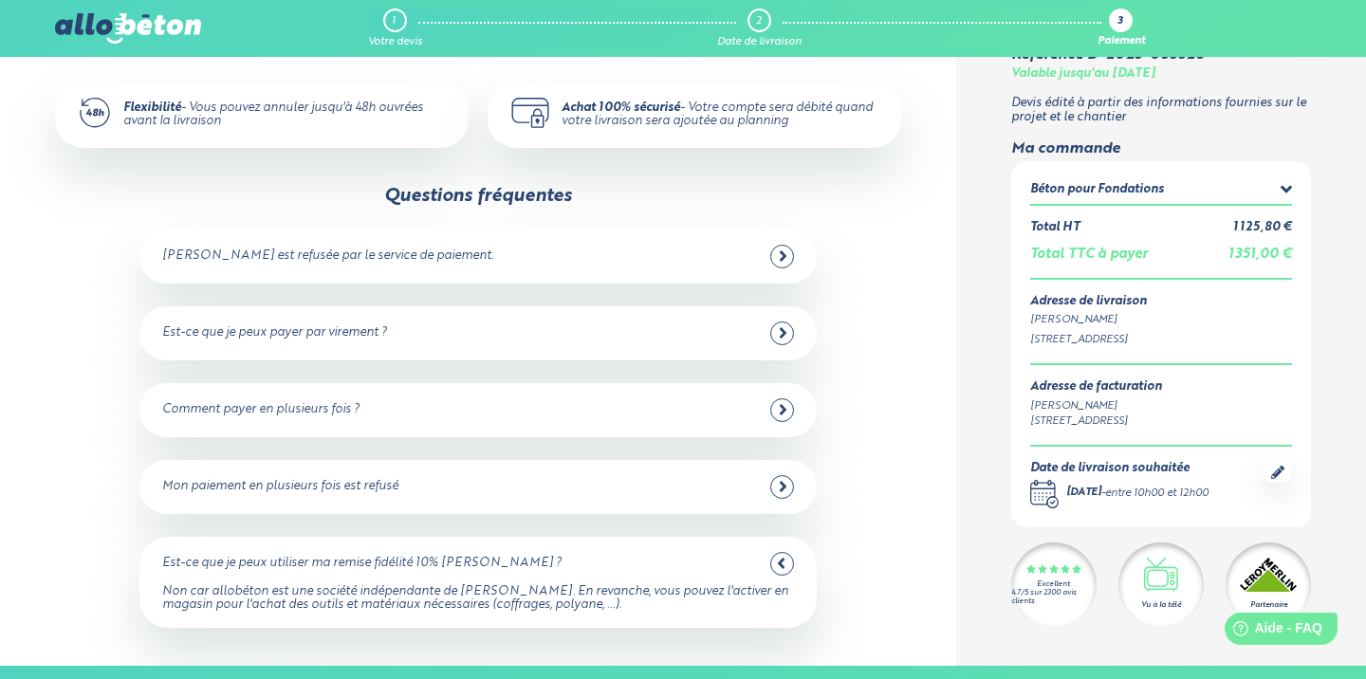
click at [785, 557] on icon at bounding box center [781, 563] width 9 height 17
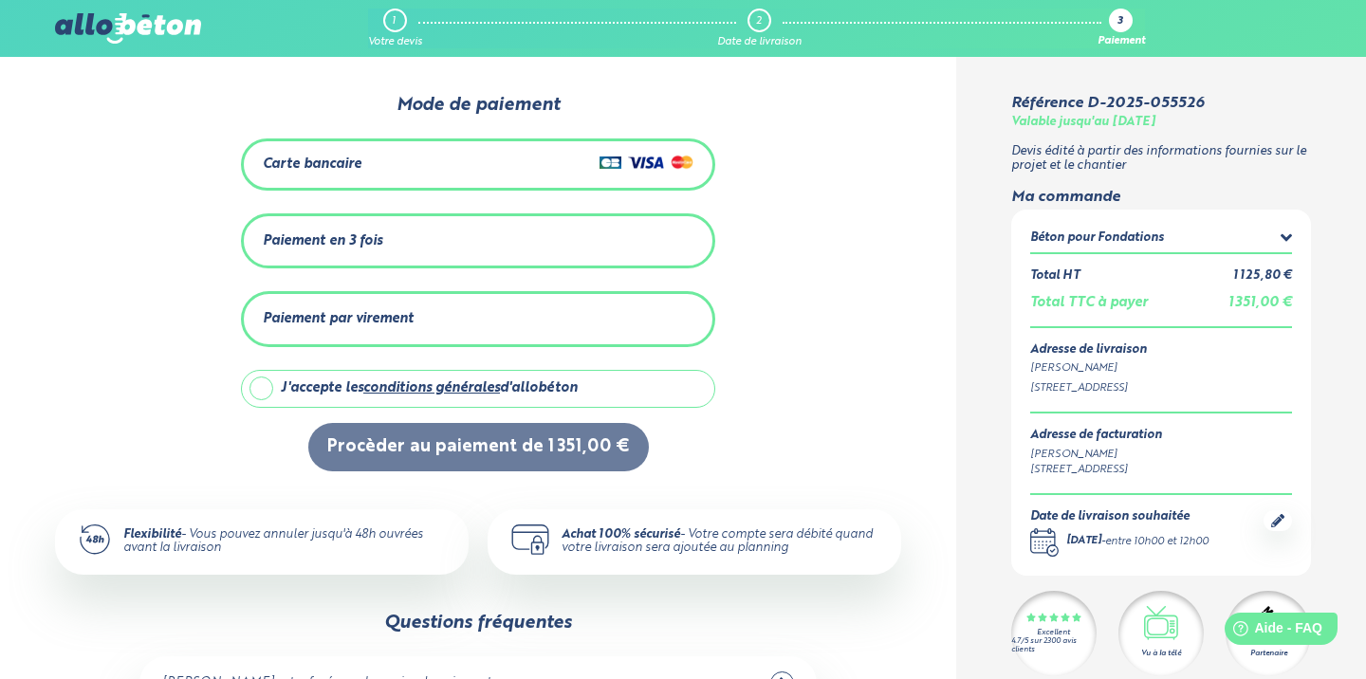
scroll to position [0, 0]
